Goal: Task Accomplishment & Management: Manage account settings

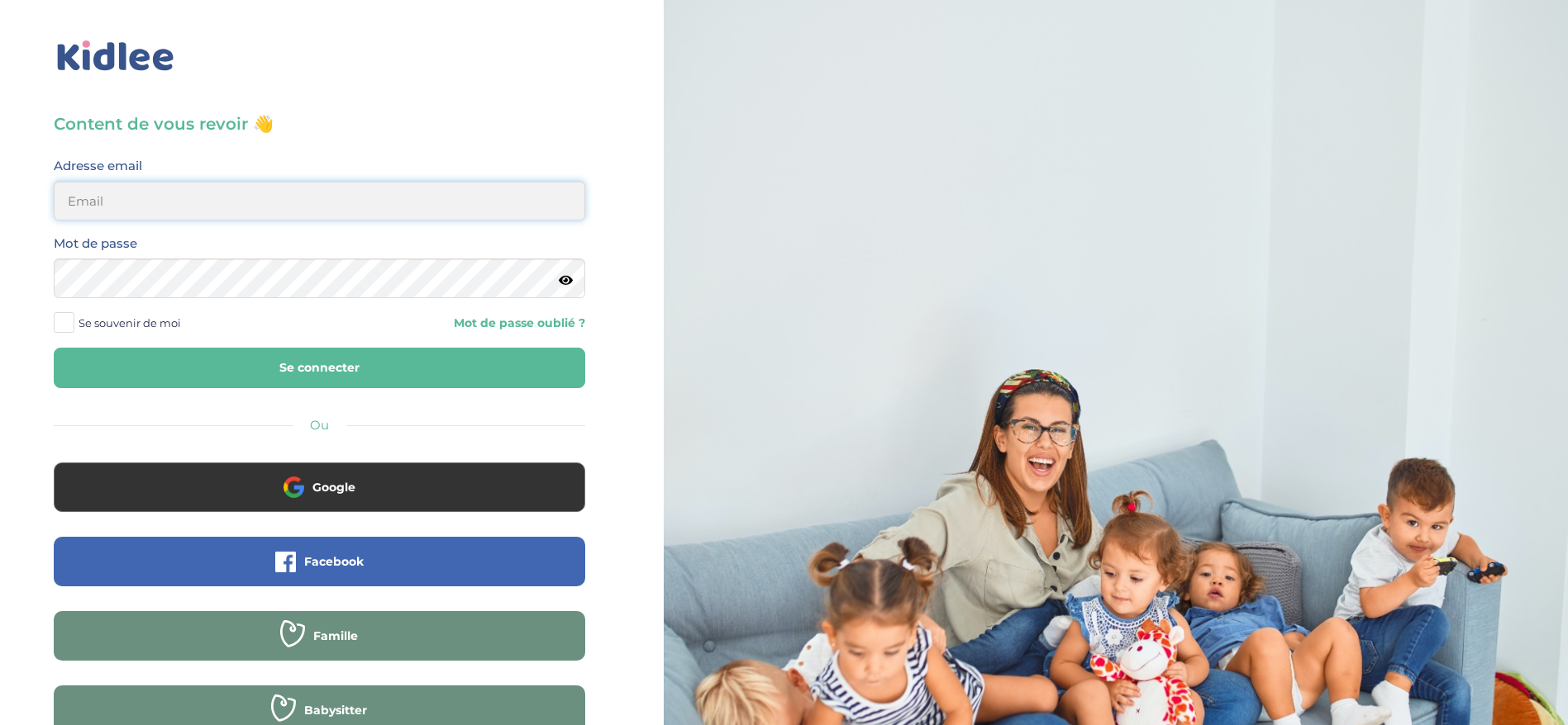
type input "ferial@kidlee.fr"
click at [250, 364] on button "Se connecter" at bounding box center [320, 368] width 532 height 40
